Goal: Task Accomplishment & Management: Complete application form

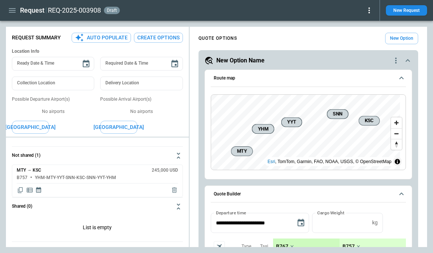
scroll to position [149, 0]
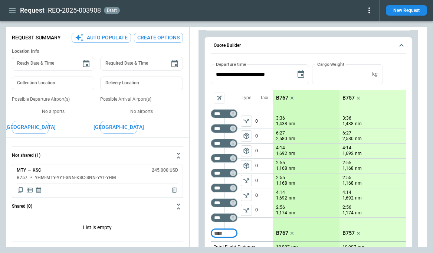
click at [404, 11] on button "New Request" at bounding box center [406, 10] width 41 height 10
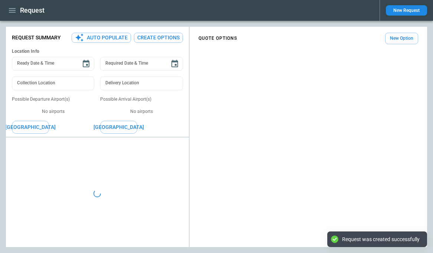
type textarea "*"
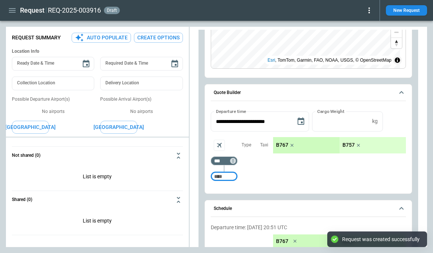
scroll to position [149, 0]
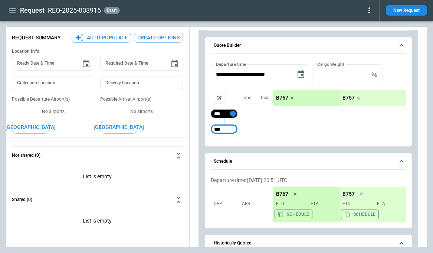
type input "***"
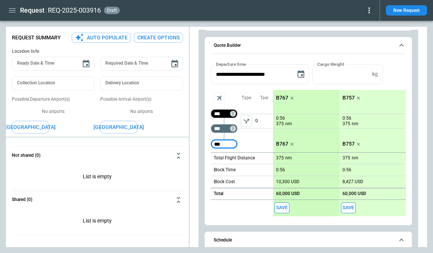
type input "***"
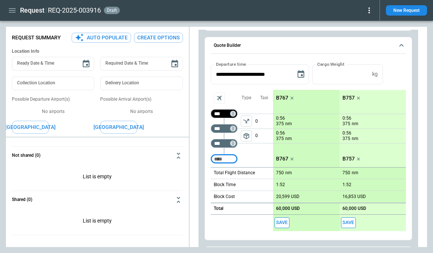
click at [249, 121] on icon "left aligned" at bounding box center [246, 121] width 6 height 4
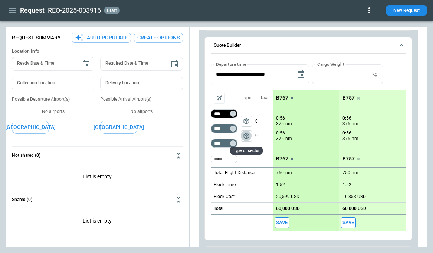
click at [246, 137] on span "package_2" at bounding box center [246, 135] width 7 height 7
click at [251, 120] on button "package_2" at bounding box center [246, 120] width 11 height 11
click at [253, 139] on div "scrollable content" at bounding box center [247, 135] width 18 height 15
click at [249, 138] on icon "left aligned" at bounding box center [246, 135] width 7 height 7
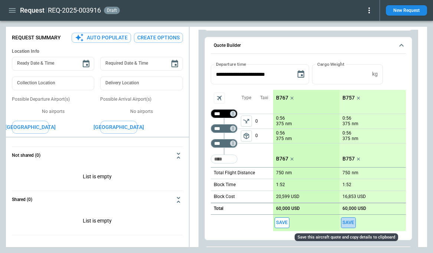
click at [346, 222] on button "Save" at bounding box center [348, 222] width 15 height 11
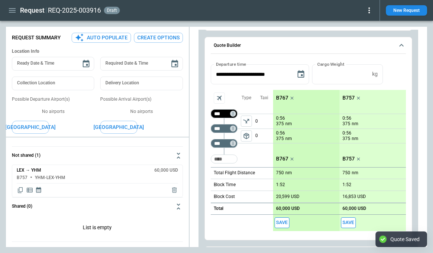
type textarea "*"
click at [21, 192] on icon "Copy quote content" at bounding box center [20, 189] width 7 height 7
